Goal: Subscribe to service/newsletter

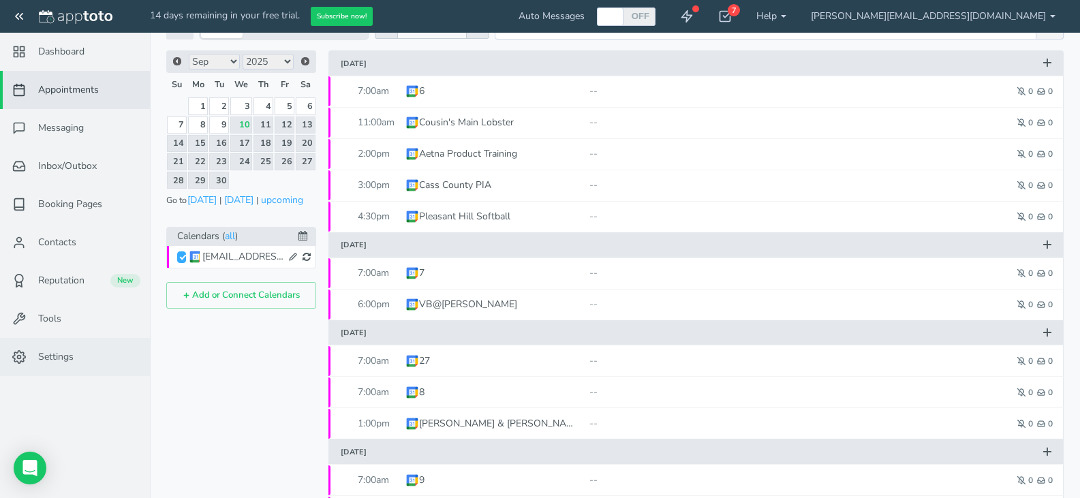
scroll to position [68, 0]
click at [364, 18] on button "Subscribe now!" at bounding box center [342, 17] width 62 height 20
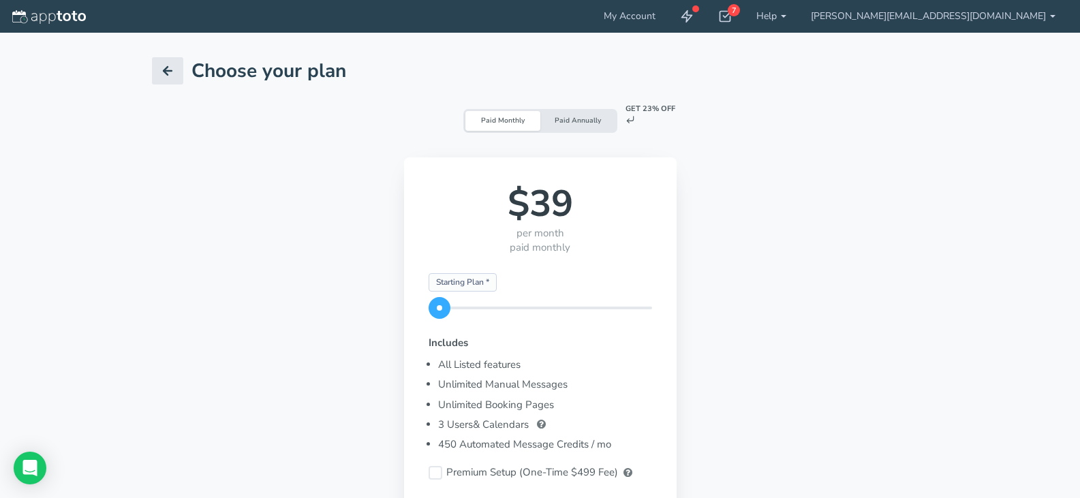
click at [429, 308] on span at bounding box center [540, 308] width 223 height 3
click at [429, 307] on div "Starting Plan * 25 Users & Calendars * 4 Users & Calendars *" at bounding box center [540, 308] width 223 height 3
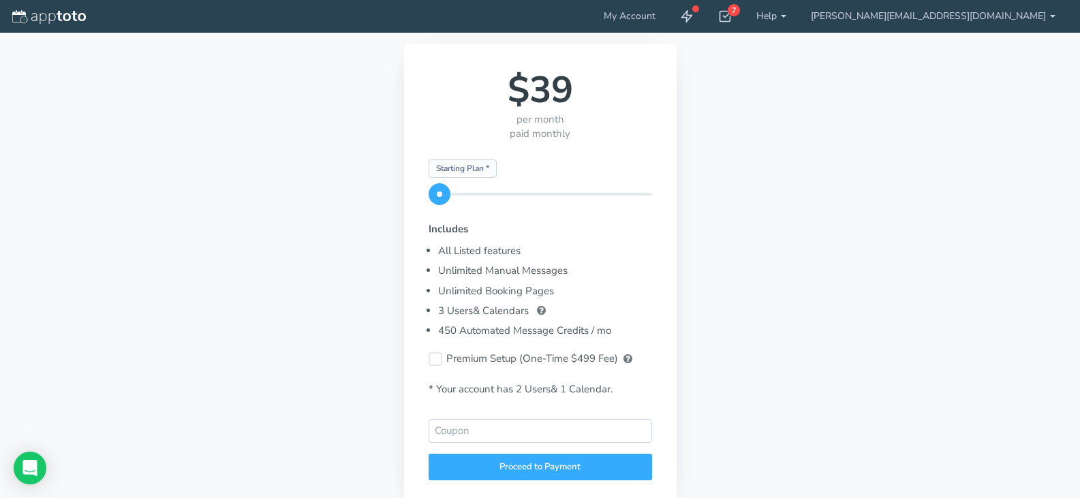
scroll to position [136, 0]
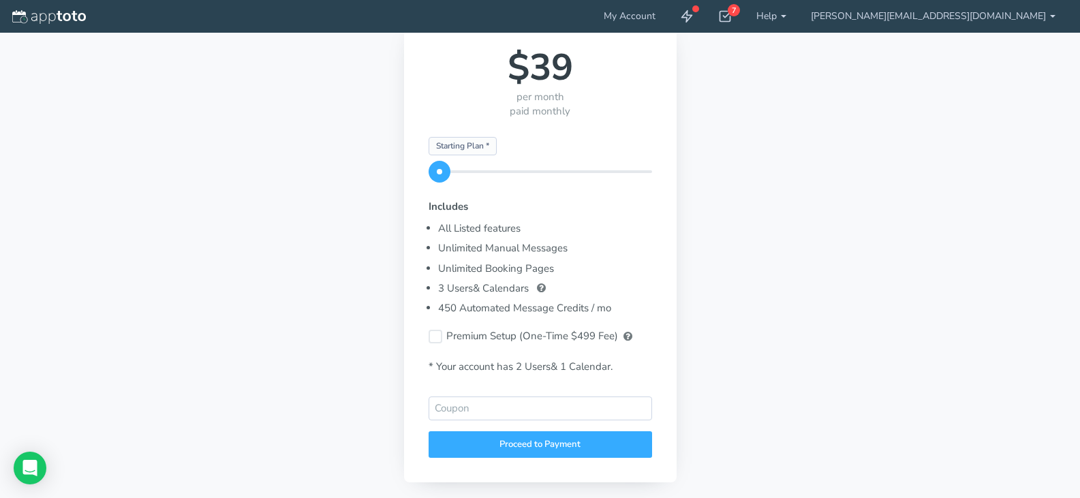
drag, startPoint x: 217, startPoint y: 312, endPoint x: 185, endPoint y: 172, distance: 143.3
click at [429, 172] on span at bounding box center [440, 172] width 22 height 22
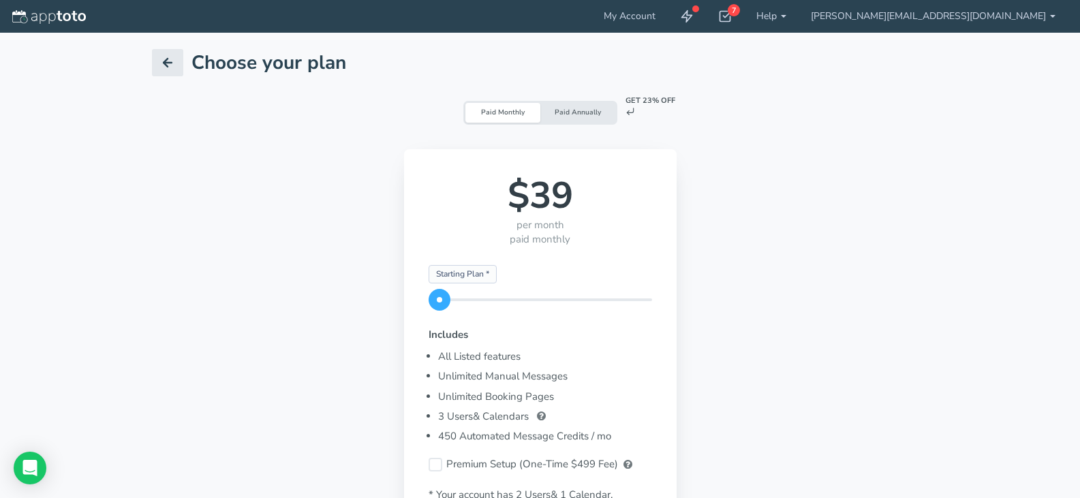
scroll to position [0, 0]
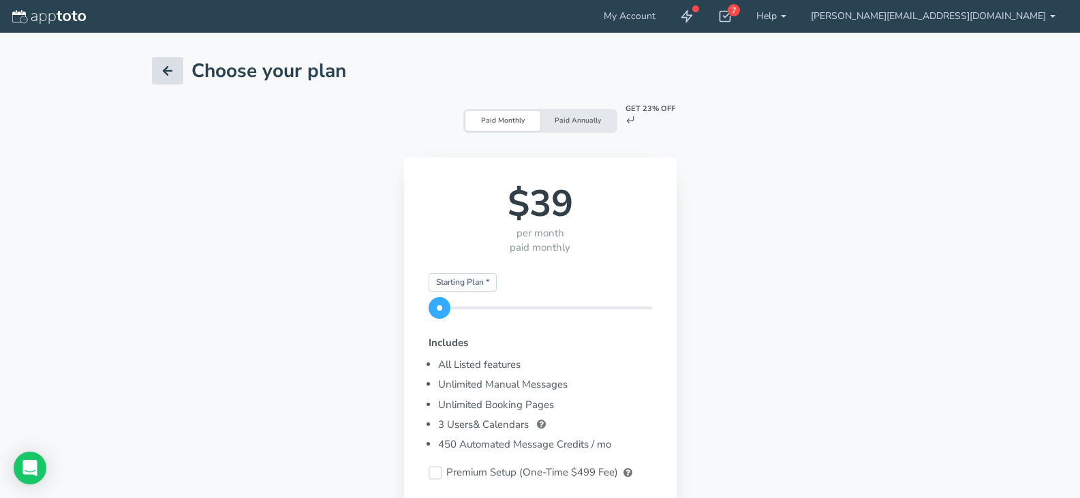
click at [156, 65] on link at bounding box center [167, 70] width 31 height 27
